Goal: Find contact information: Find contact information

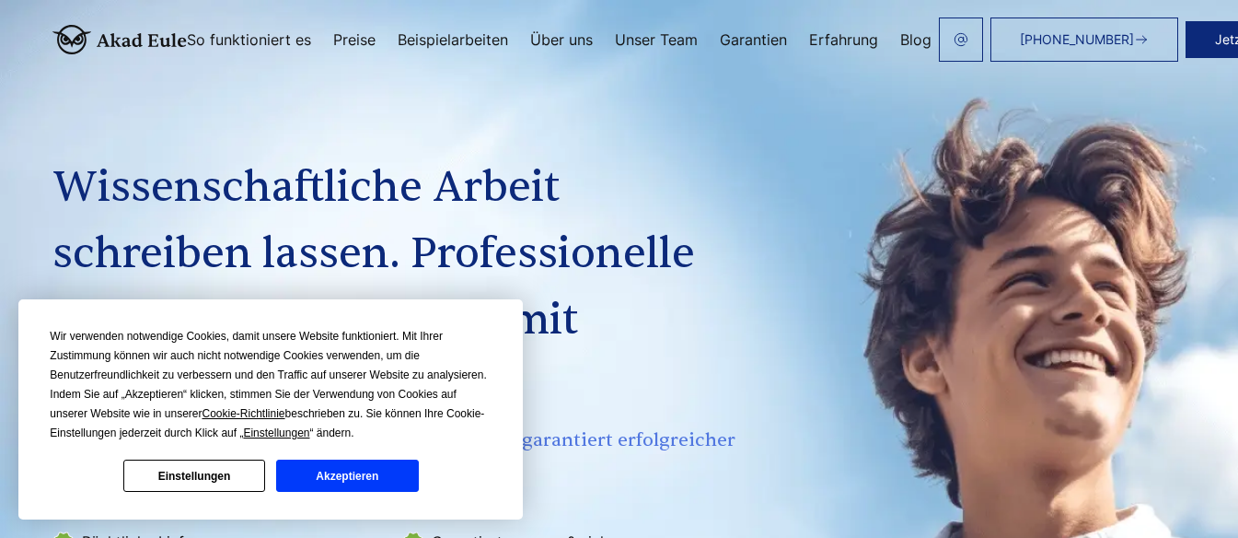
click at [213, 479] on button "Einstellungen" at bounding box center [194, 475] width 142 height 32
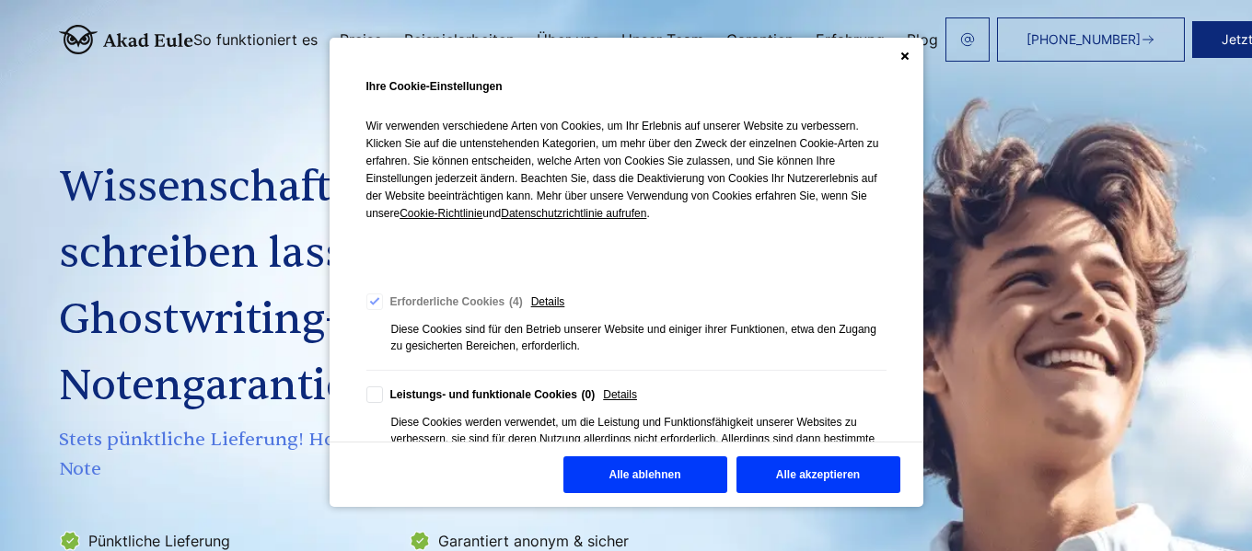
click at [653, 471] on button "Alle ablehnen" at bounding box center [645, 475] width 164 height 37
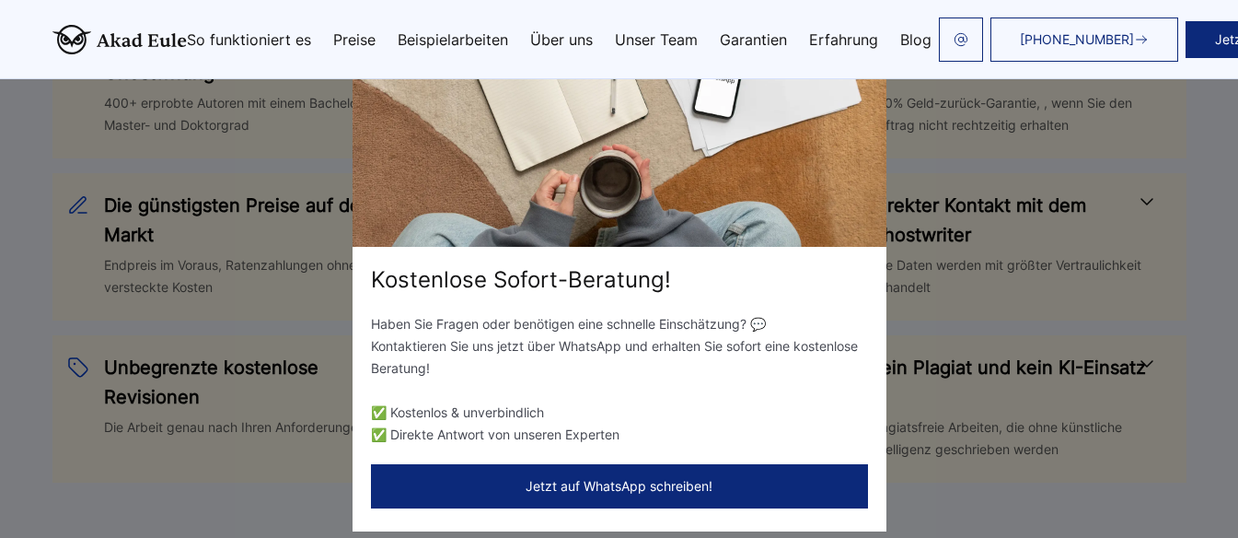
scroll to position [1012, 0]
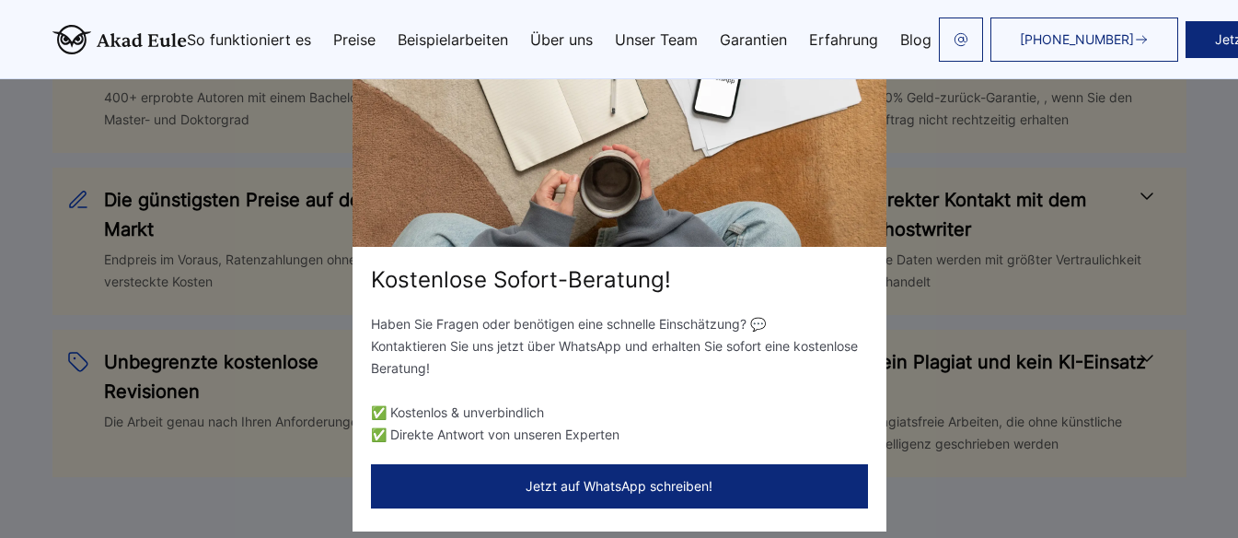
click at [25, 302] on div "Kostenlose Sofort-Beratung! Haben Sie Fragen oder benötigen eine schnelle Einsc…" at bounding box center [619, 269] width 1238 height 538
click at [857, 202] on img at bounding box center [620, 126] width 534 height 239
click at [1204, 272] on div "Kostenlose Sofort-Beratung! Haben Sie Fragen oder benötigen eine schnelle Einsc…" at bounding box center [619, 269] width 1238 height 538
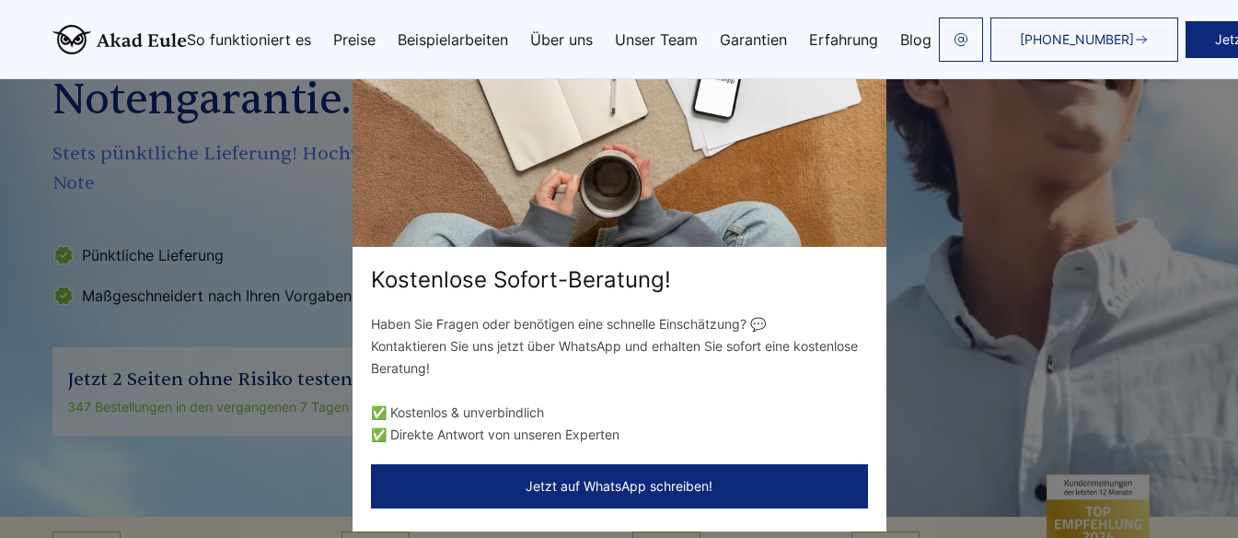
scroll to position [276, 0]
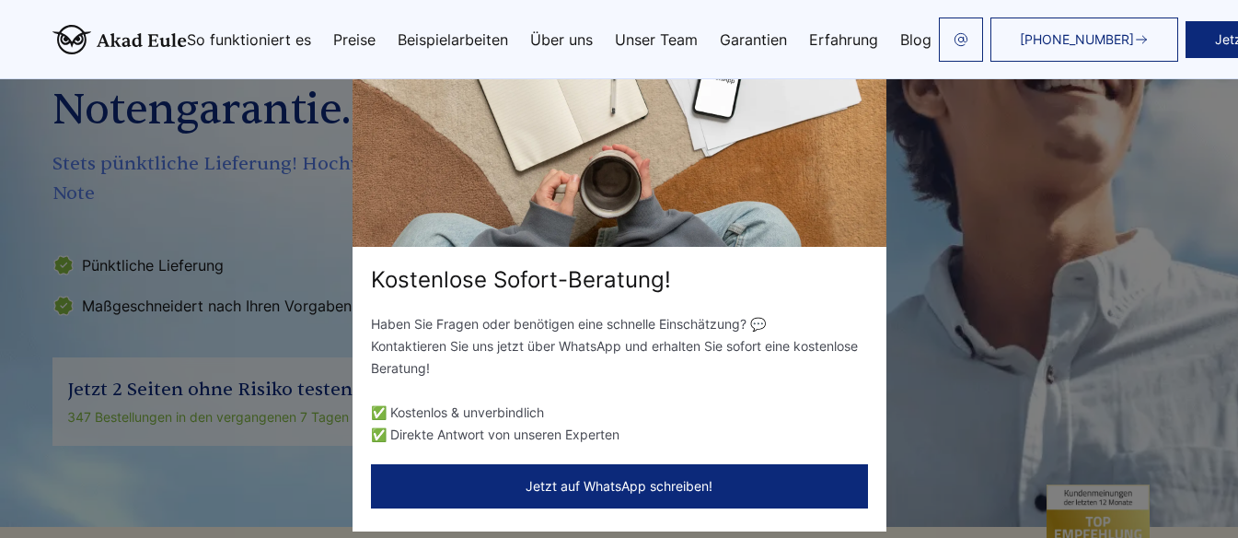
click at [797, 286] on div "Kostenlose Sofort-Beratung!" at bounding box center [620, 279] width 534 height 29
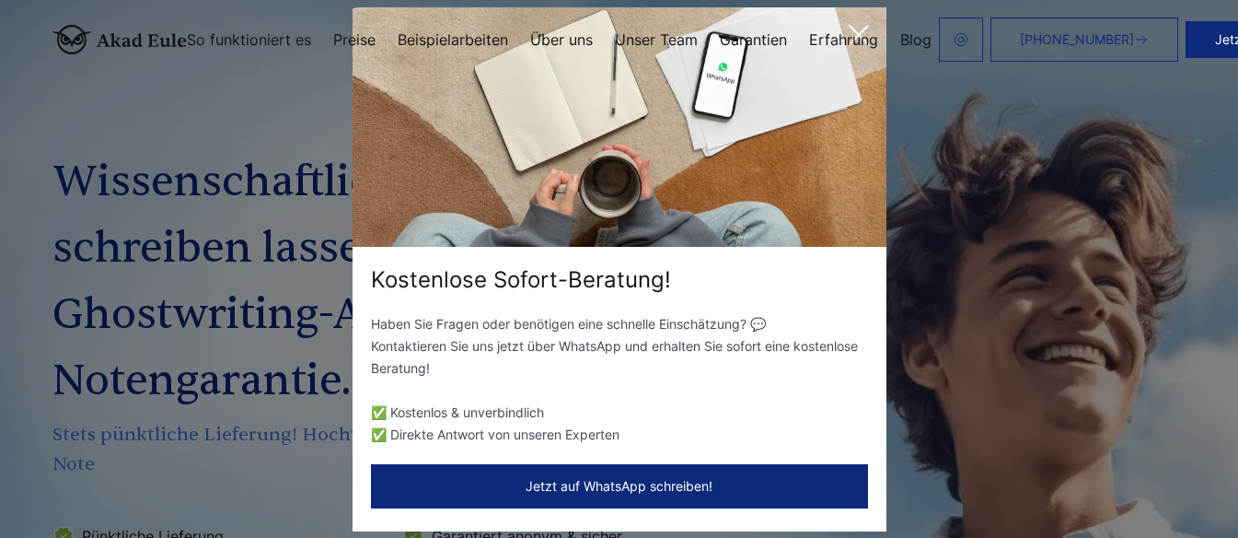
scroll to position [0, 0]
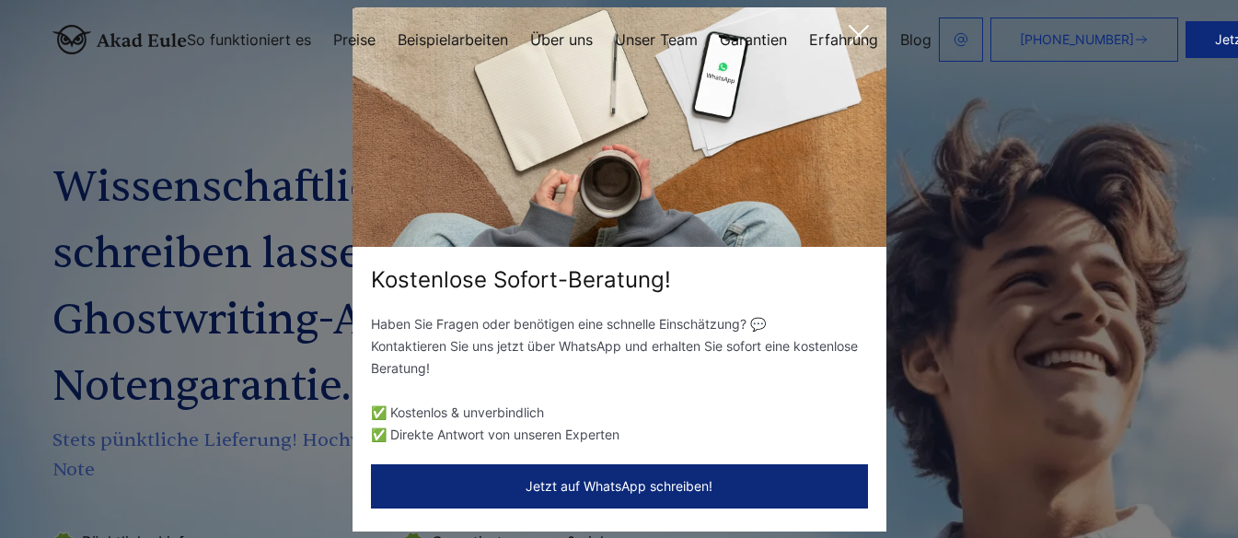
click at [865, 32] on link "Erfahrung" at bounding box center [843, 39] width 69 height 15
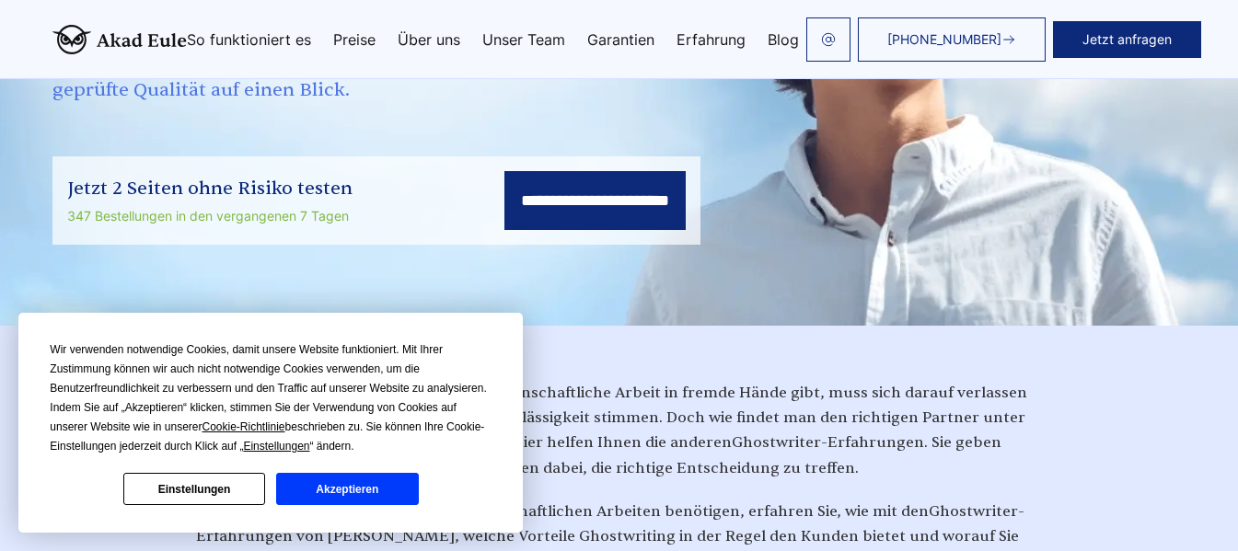
scroll to position [368, 0]
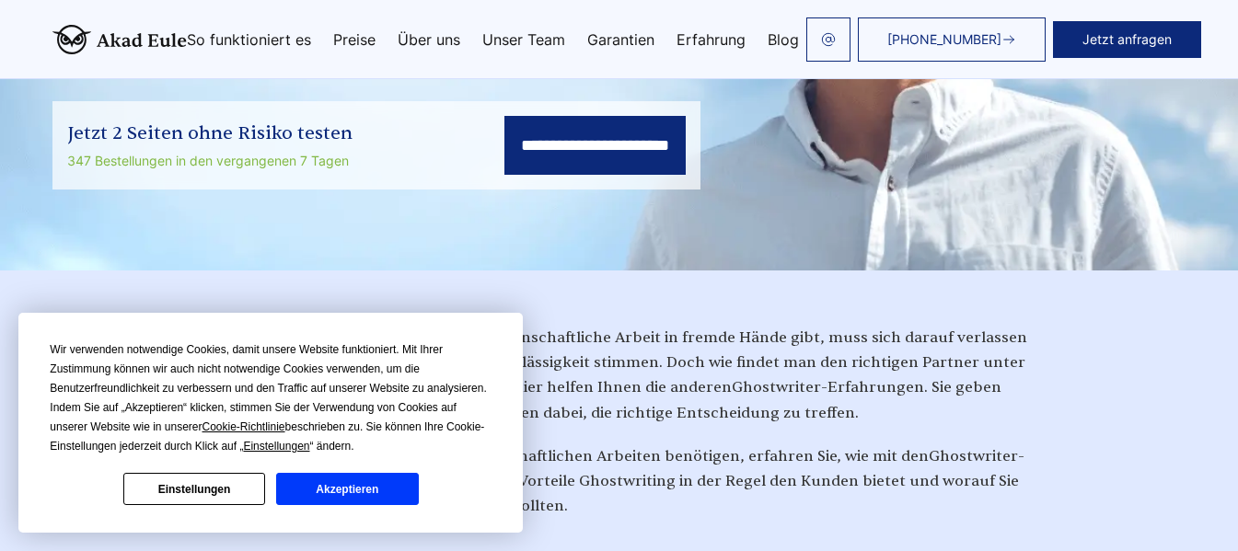
click at [240, 494] on button "Einstellungen" at bounding box center [194, 489] width 142 height 32
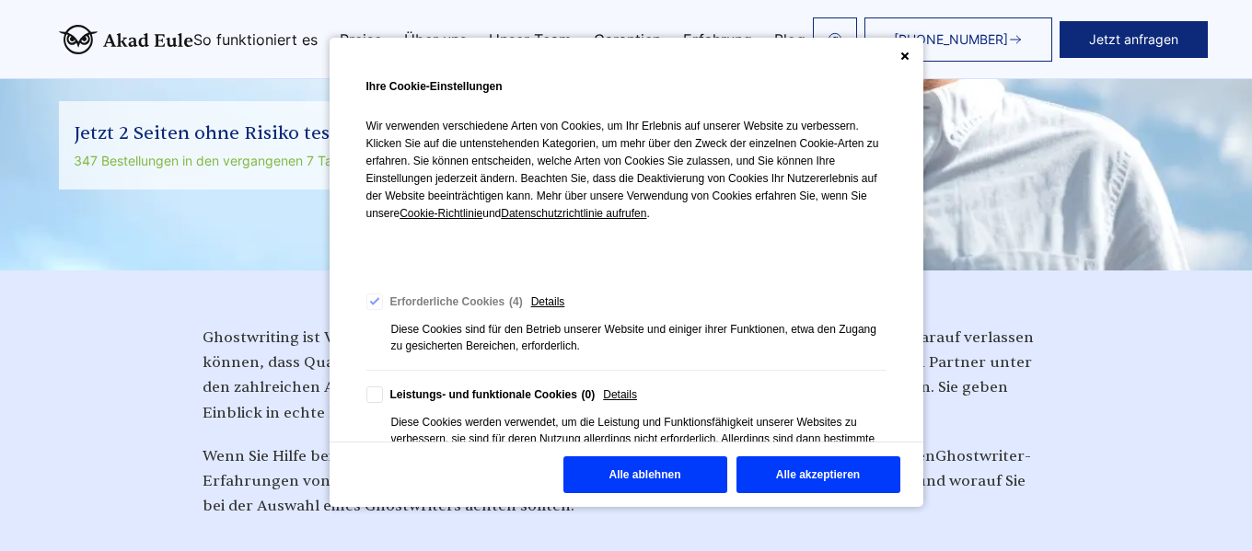
click at [668, 484] on button "Alle ablehnen" at bounding box center [645, 475] width 164 height 37
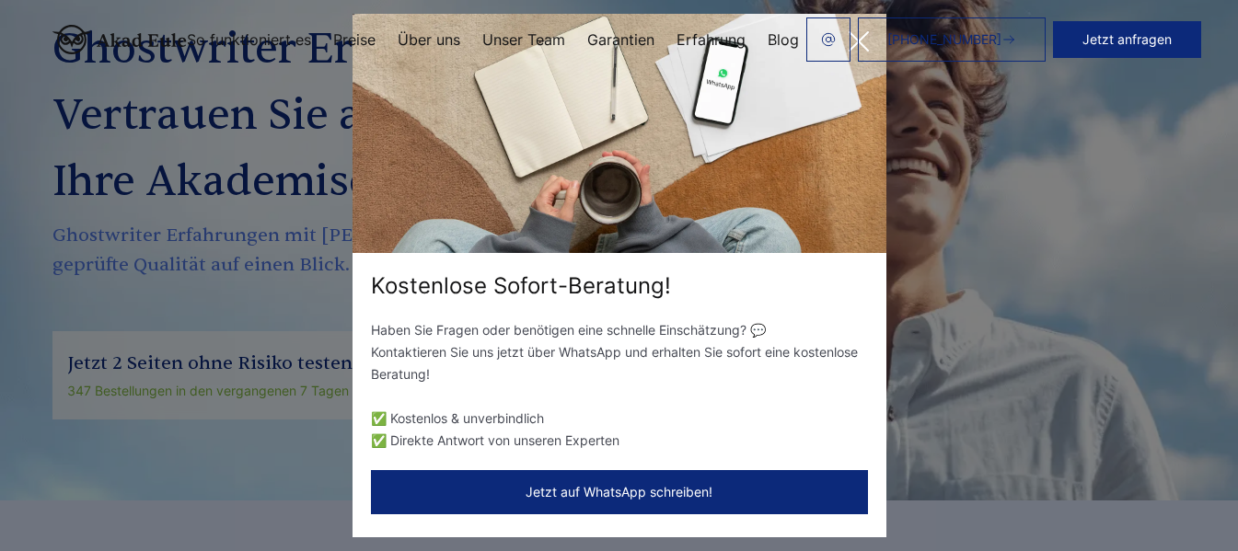
scroll to position [0, 0]
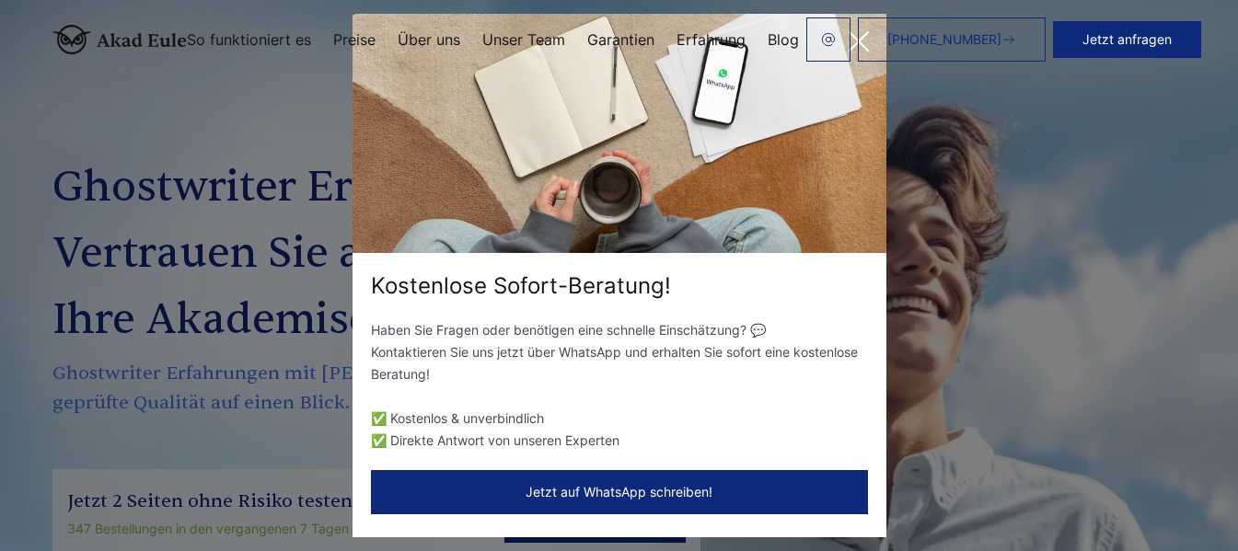
click at [864, 40] on link "[PHONE_NUMBER]" at bounding box center [952, 39] width 188 height 44
click at [858, 47] on link "[PHONE_NUMBER]" at bounding box center [952, 39] width 188 height 44
click at [1059, 237] on div "Kostenlose Sofort-Beratung! Haben Sie Fragen oder benötigen eine schnelle Einsc…" at bounding box center [619, 275] width 1238 height 551
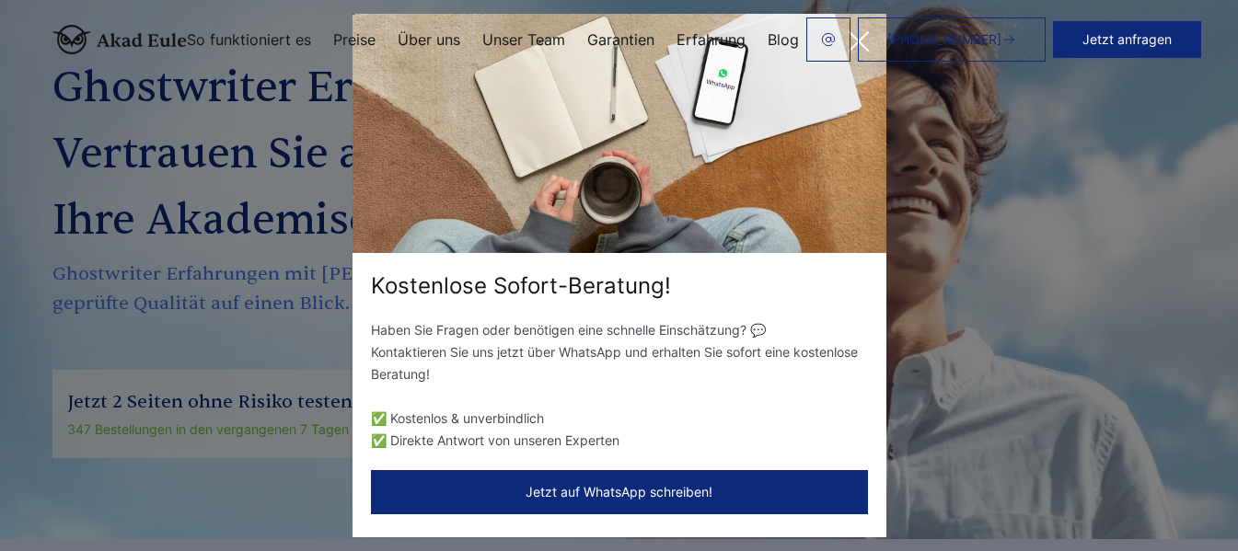
scroll to position [184, 0]
